Goal: Information Seeking & Learning: Learn about a topic

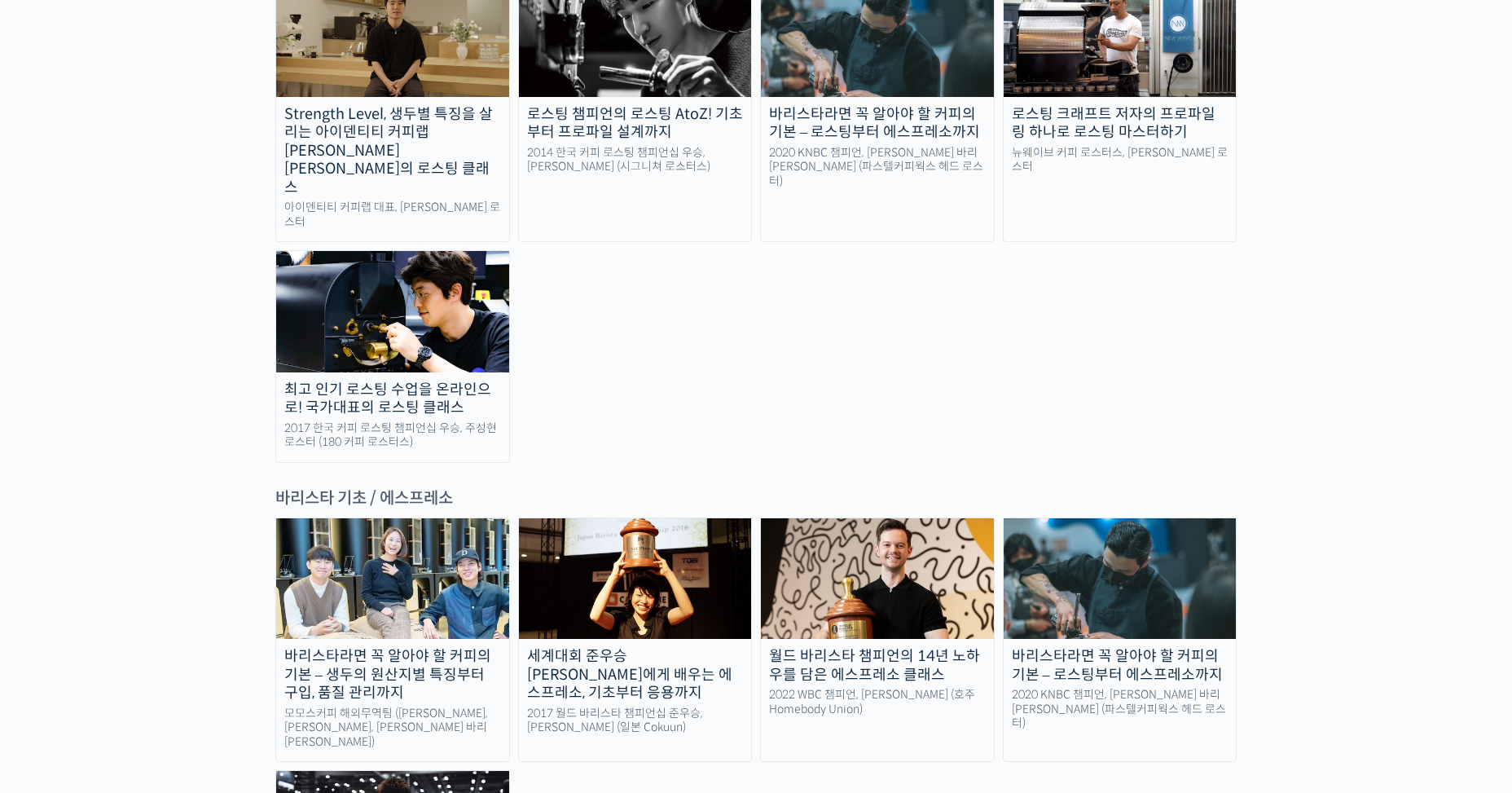
scroll to position [1874, 0]
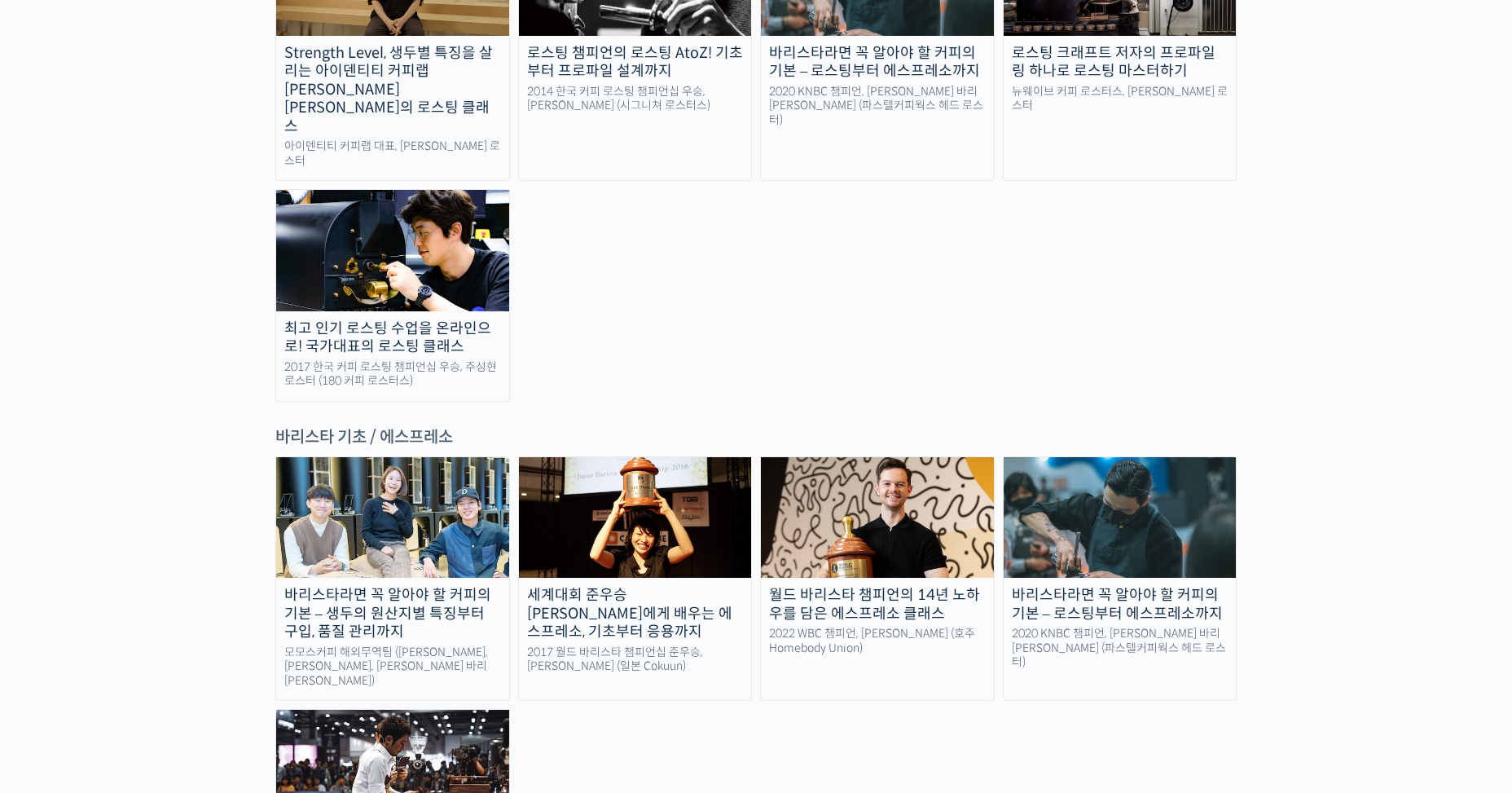
click at [633, 462] on link "세계대회 준우승 [PERSON_NAME]에게 배우는 에스프레소, 기초부터 응용까지 2017 월드 바리스타 챔피언십 준우승, [PERSON_NA…" at bounding box center [635, 578] width 234 height 244
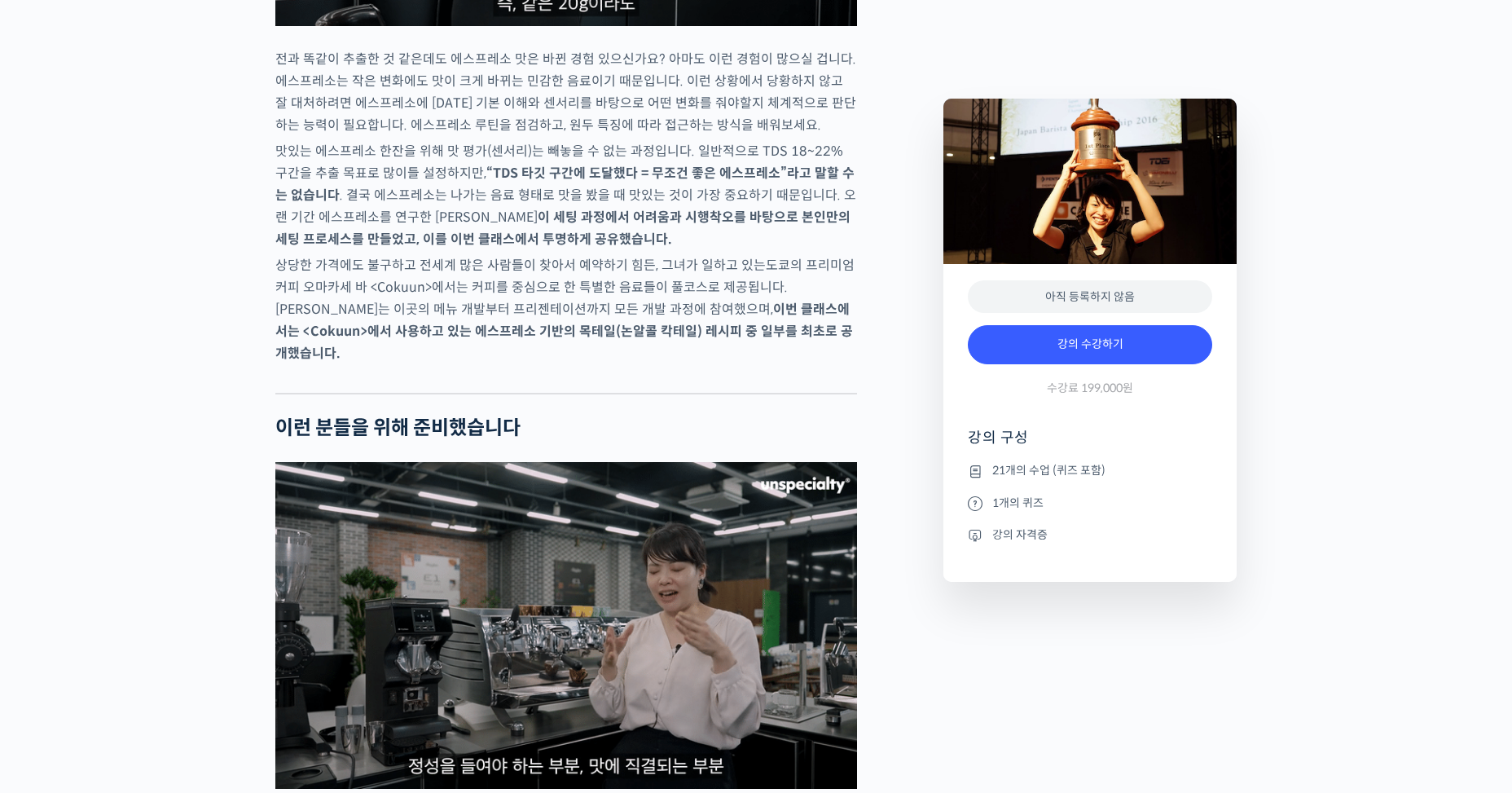
drag, startPoint x: 919, startPoint y: 550, endPoint x: 934, endPoint y: 702, distance: 152.7
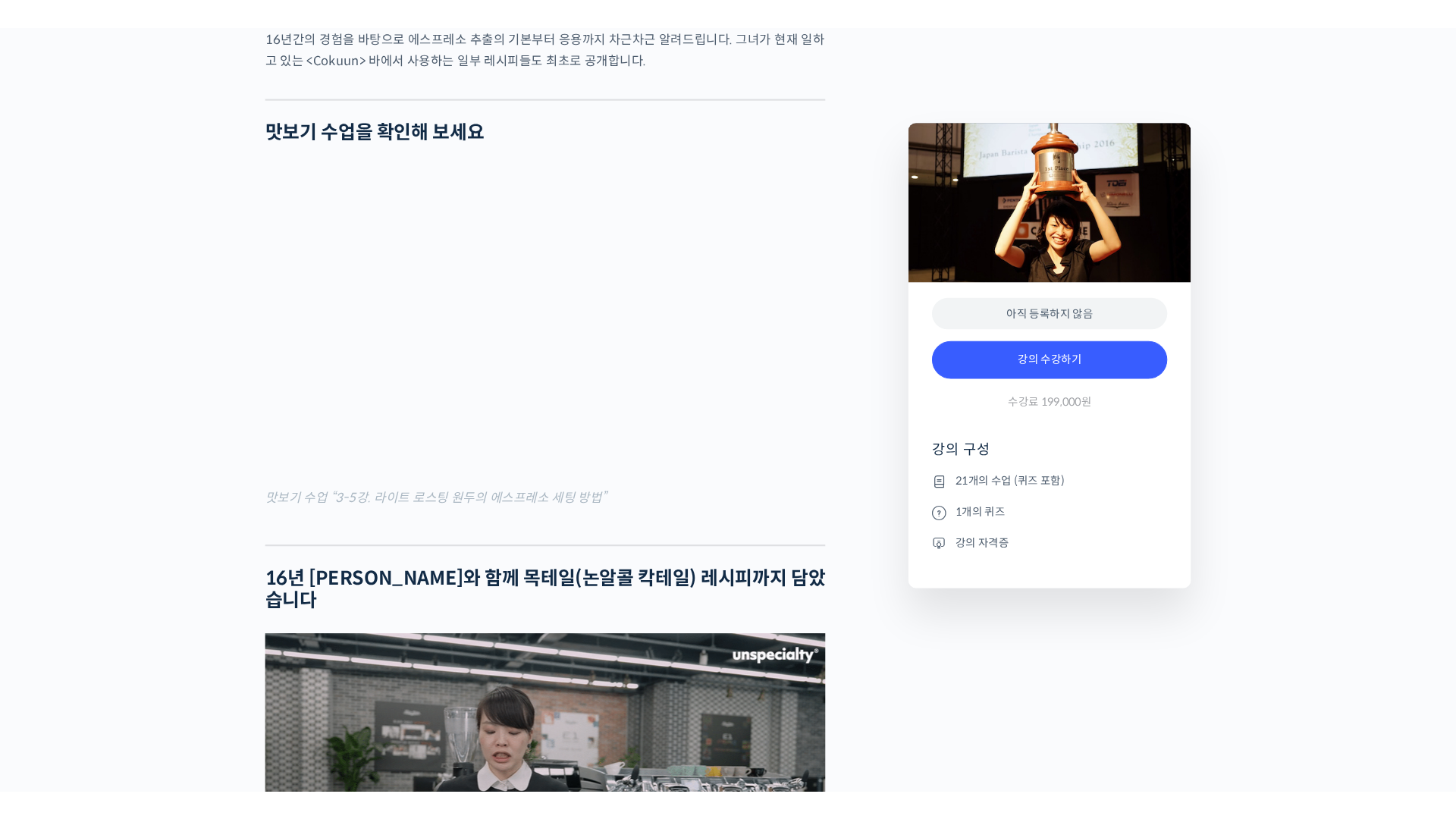
scroll to position [1855, 0]
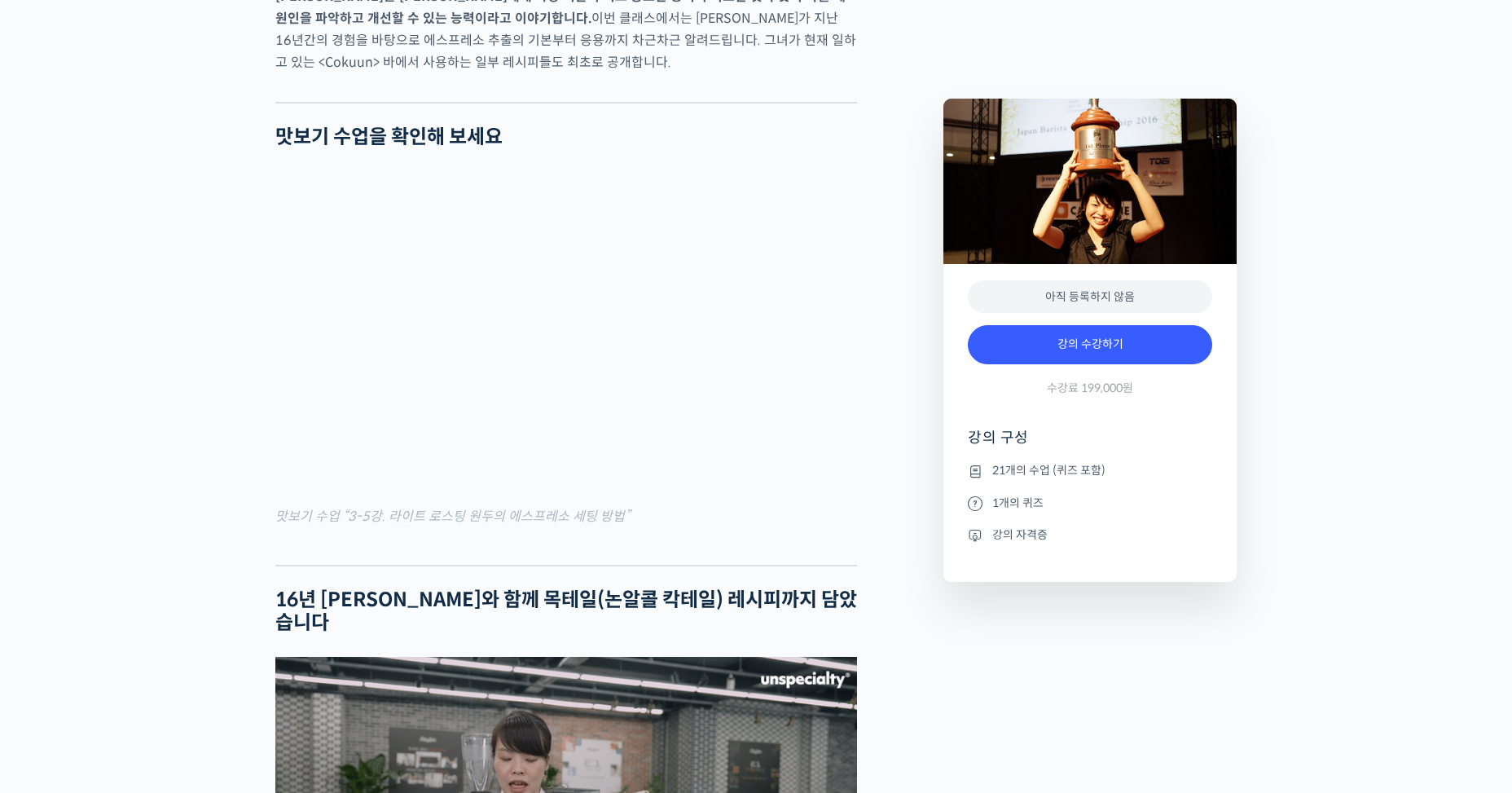
scroll to position [1940, 0]
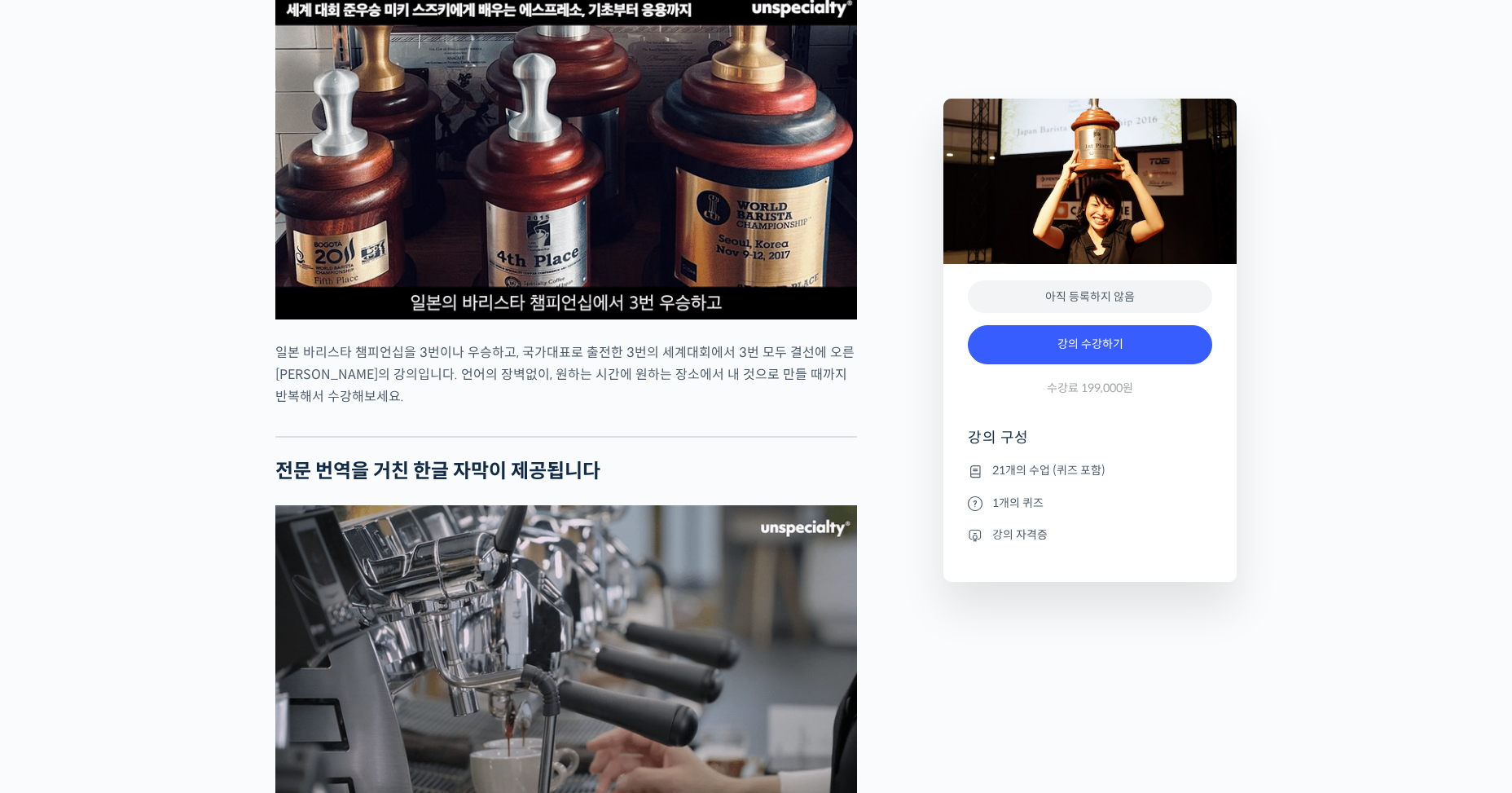
drag, startPoint x: 908, startPoint y: 638, endPoint x: 916, endPoint y: 700, distance: 62.5
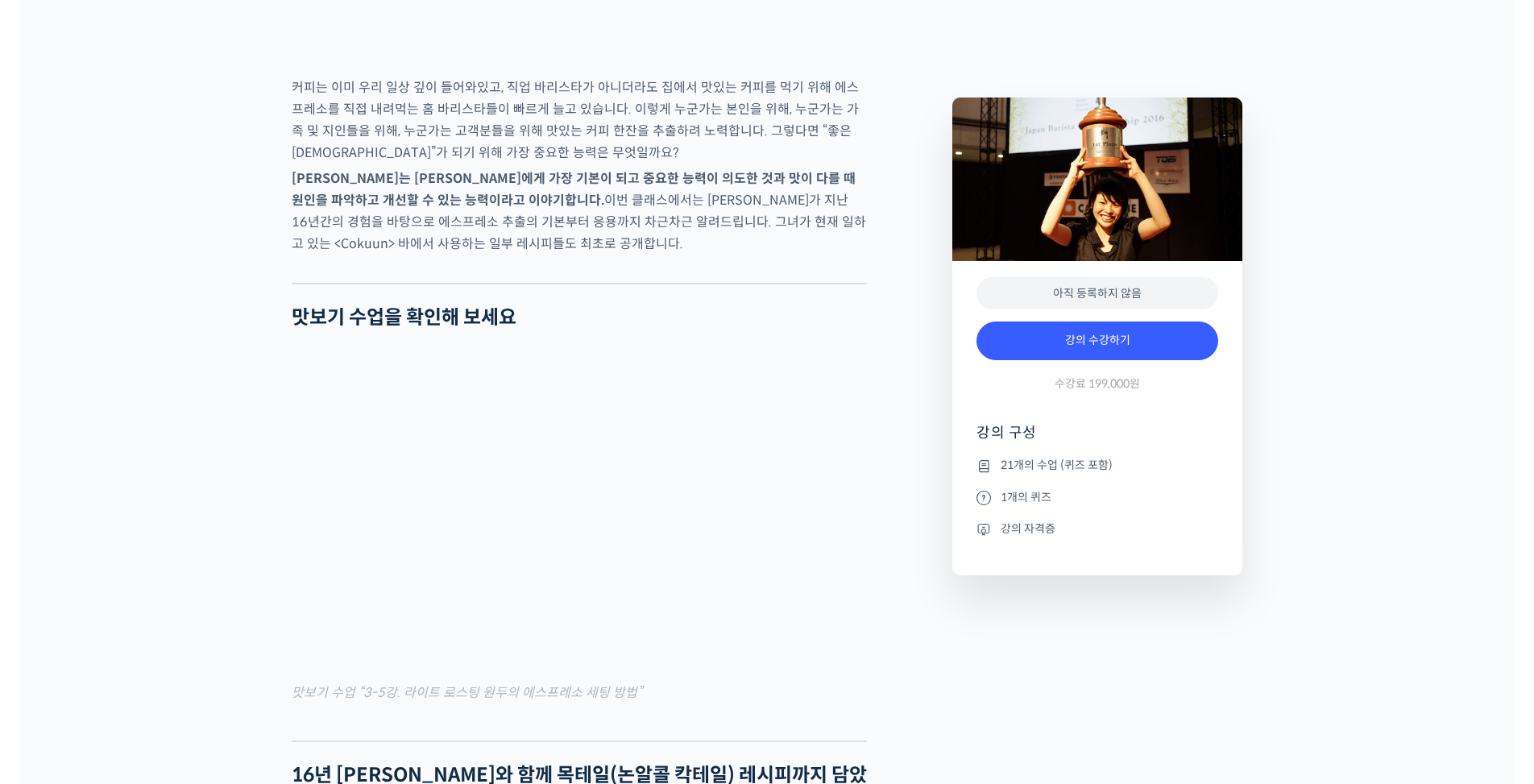
scroll to position [1853, 0]
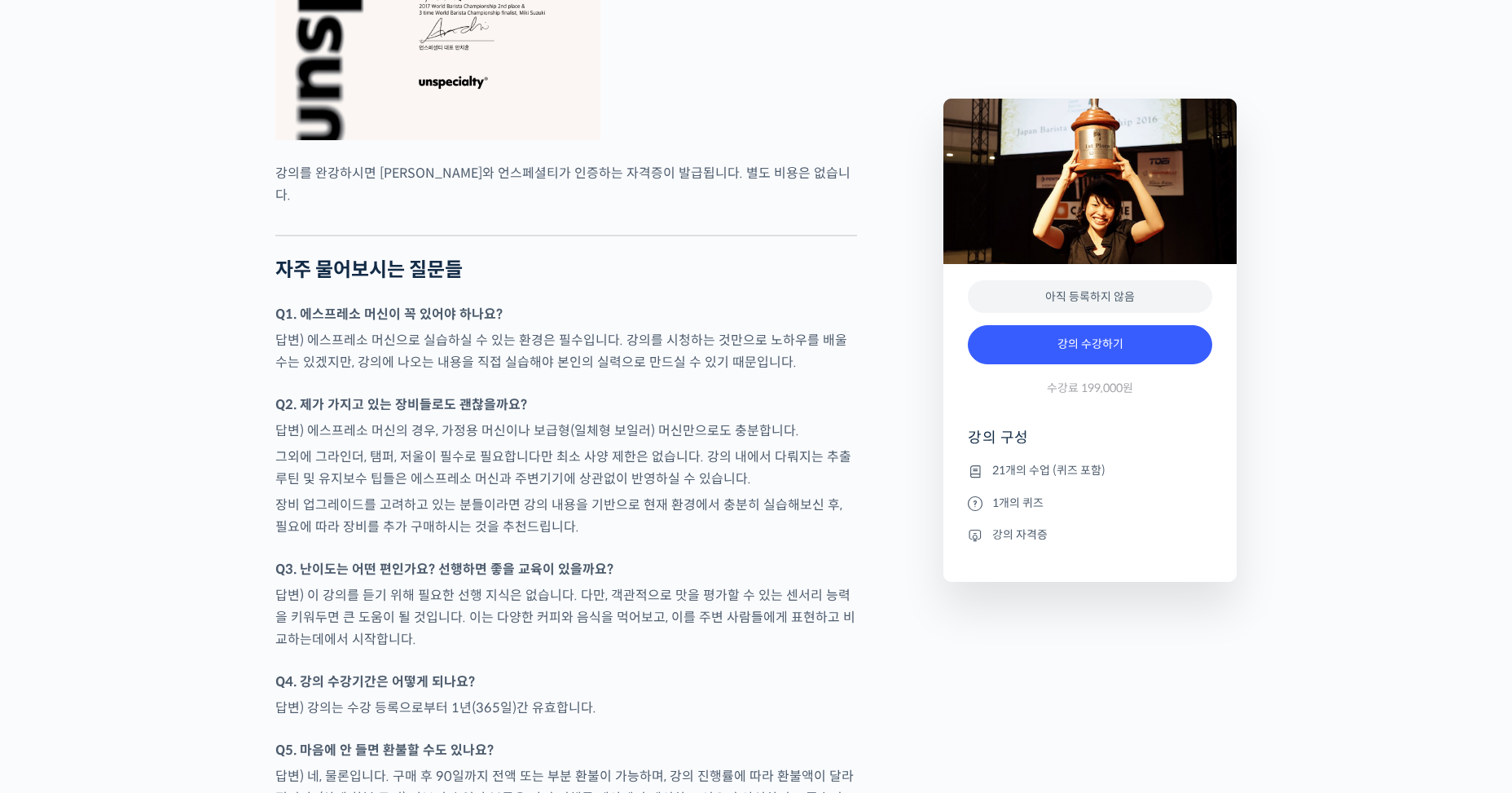
drag, startPoint x: 899, startPoint y: 596, endPoint x: 916, endPoint y: 738, distance: 143.0
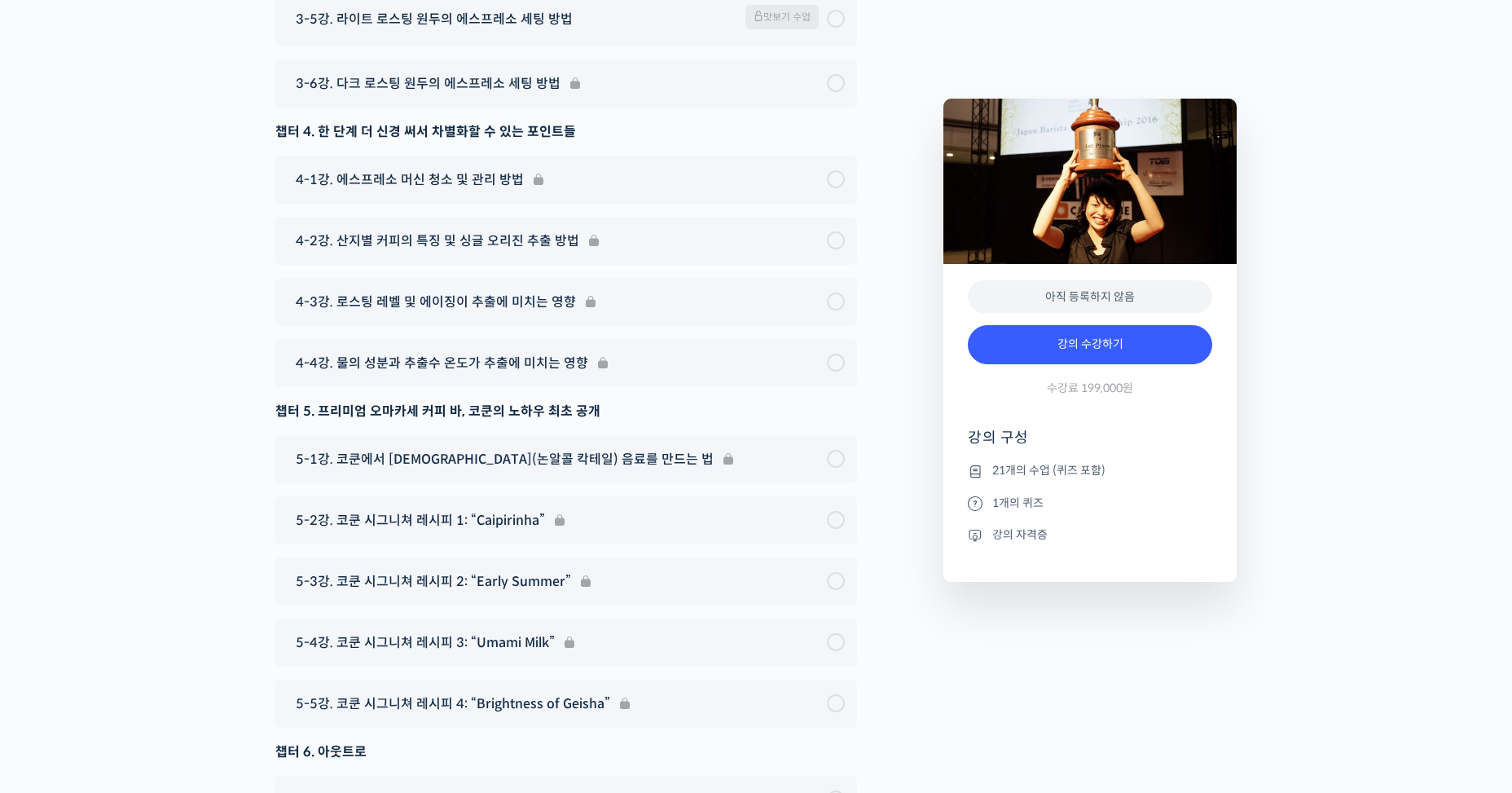
scroll to position [7477, 0]
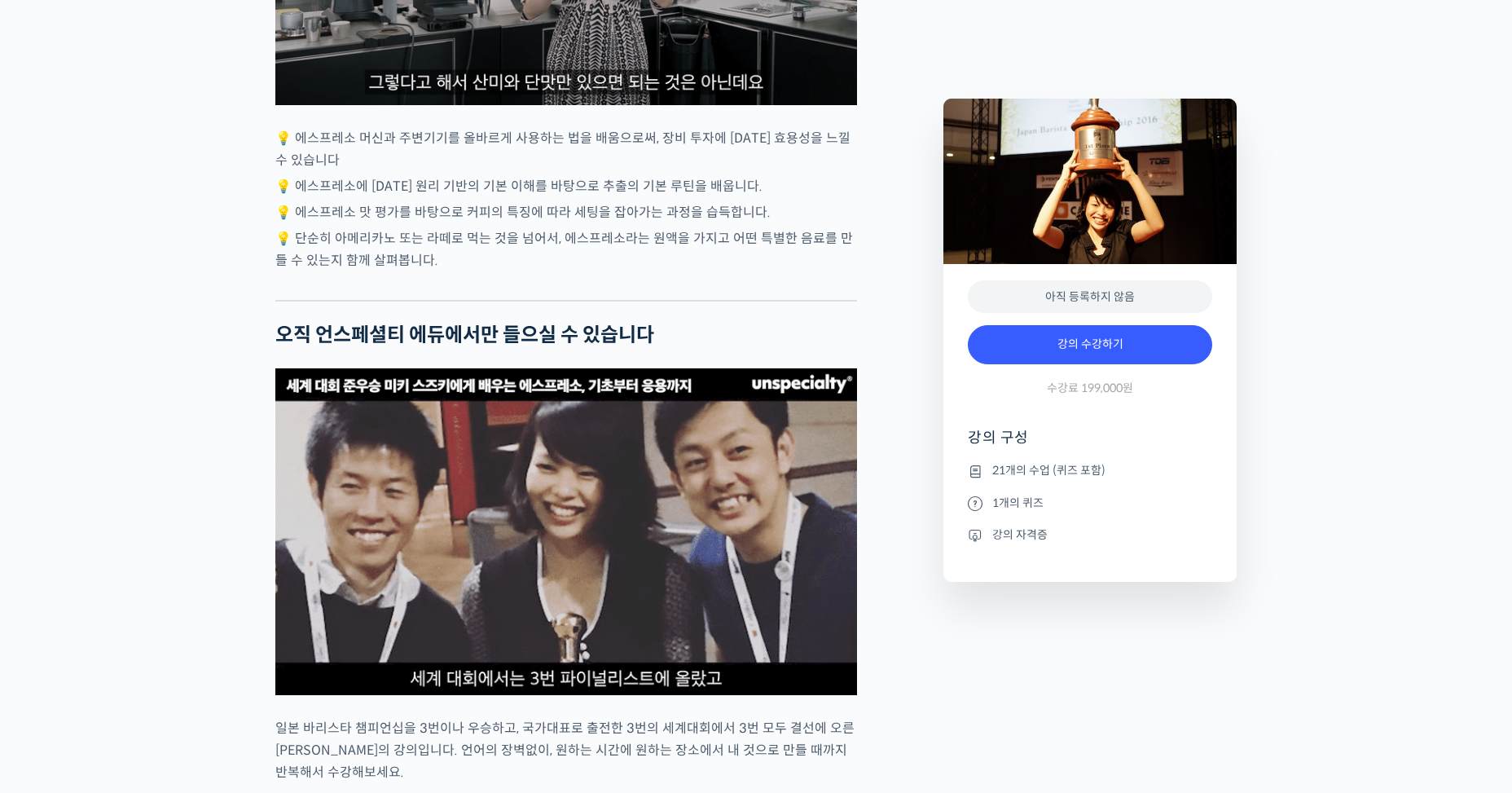
drag, startPoint x: 202, startPoint y: 646, endPoint x: 232, endPoint y: 433, distance: 215.1
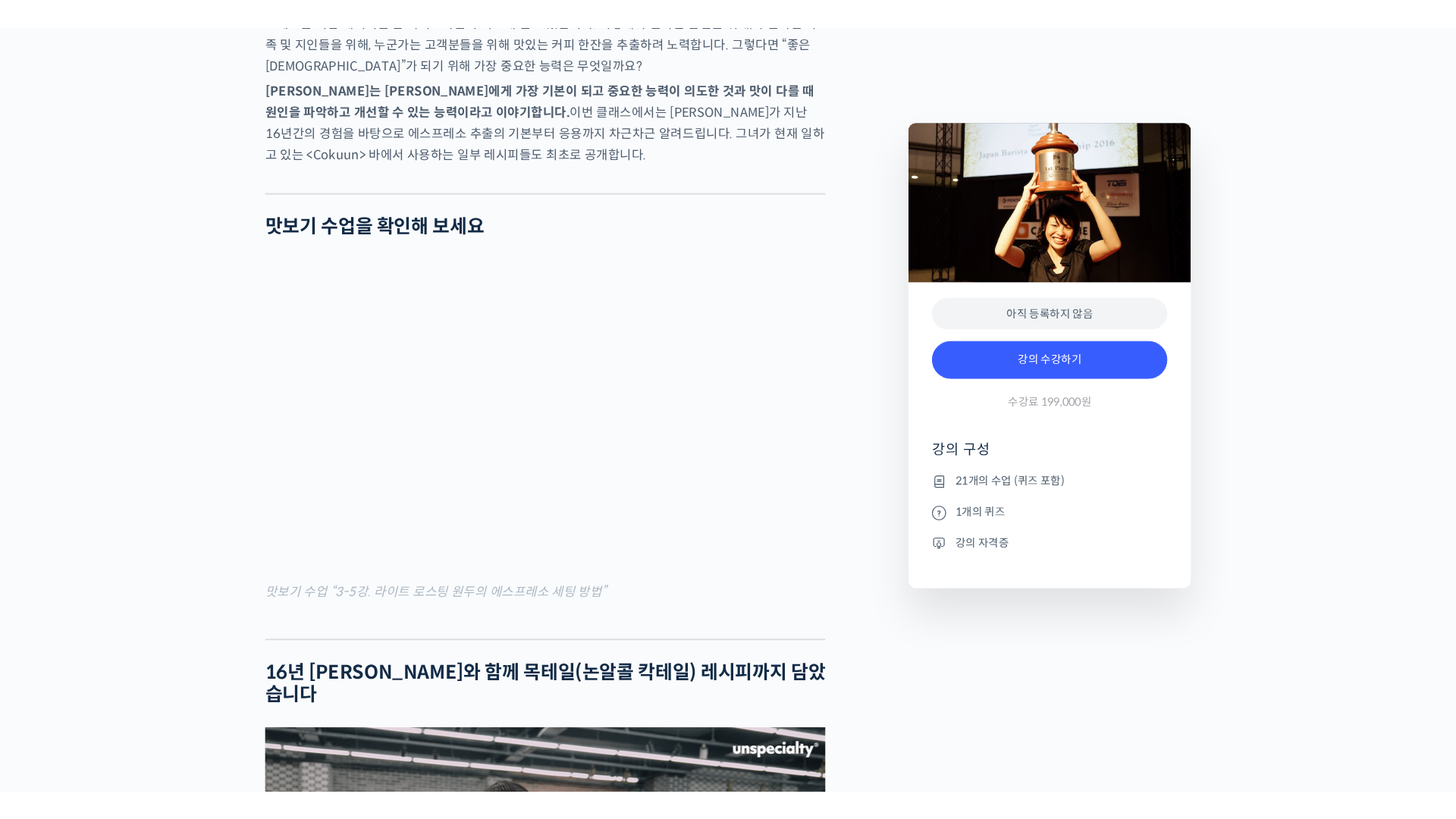
scroll to position [1722, 0]
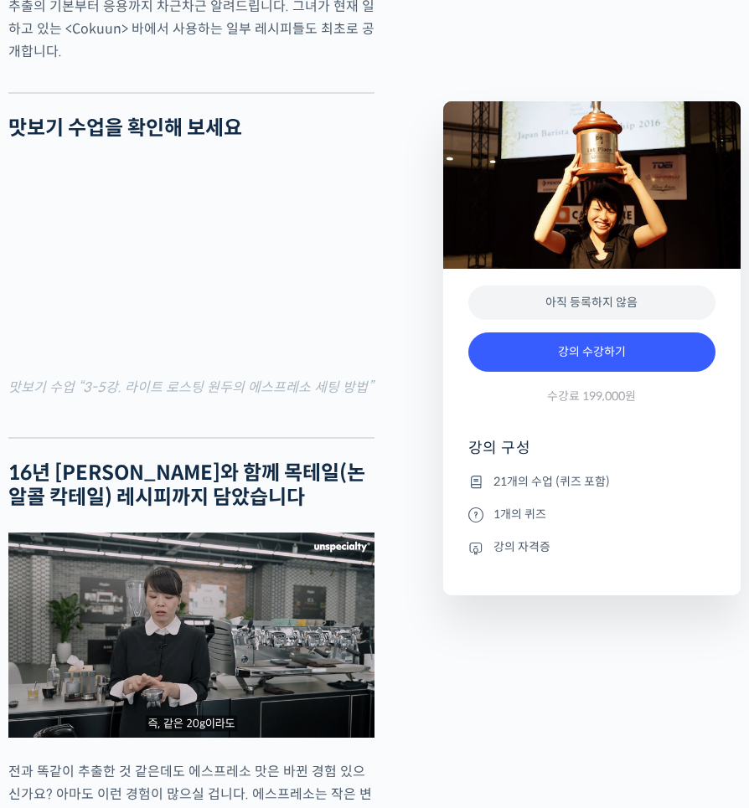
drag, startPoint x: 585, startPoint y: 680, endPoint x: 584, endPoint y: 662, distance: 17.7
